Goal: Navigation & Orientation: Find specific page/section

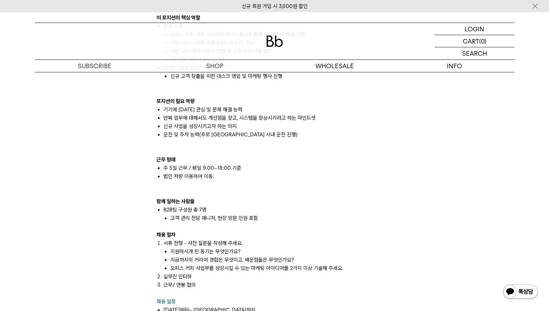
scroll to position [631, 0]
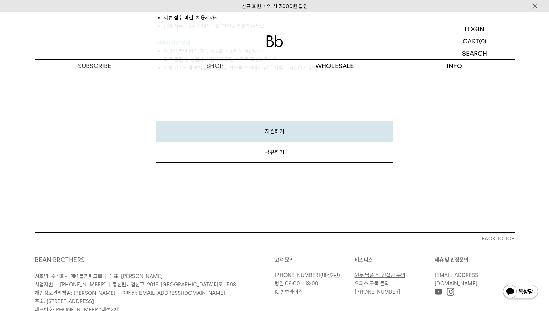
scroll to position [838, 0]
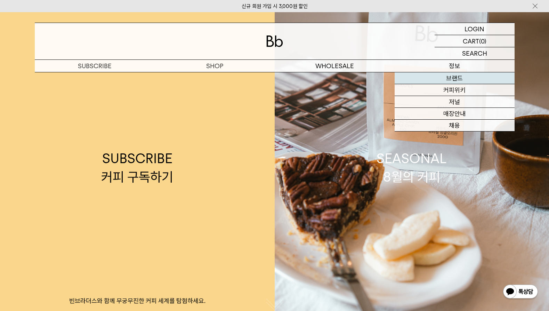
click at [462, 80] on link "브랜드" at bounding box center [455, 78] width 120 height 12
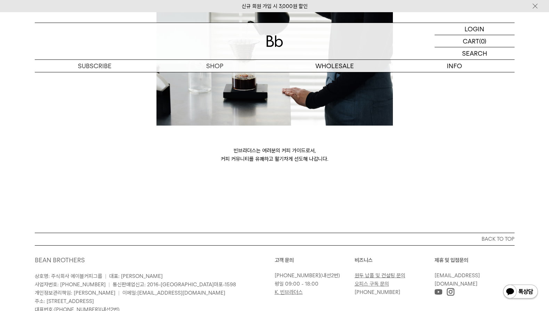
scroll to position [1868, 0]
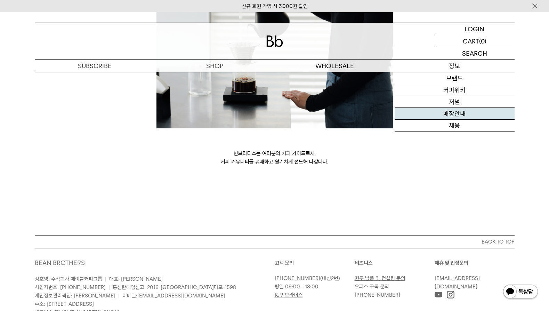
click at [452, 113] on link "매장안내" at bounding box center [455, 114] width 120 height 12
